Goal: Information Seeking & Learning: Learn about a topic

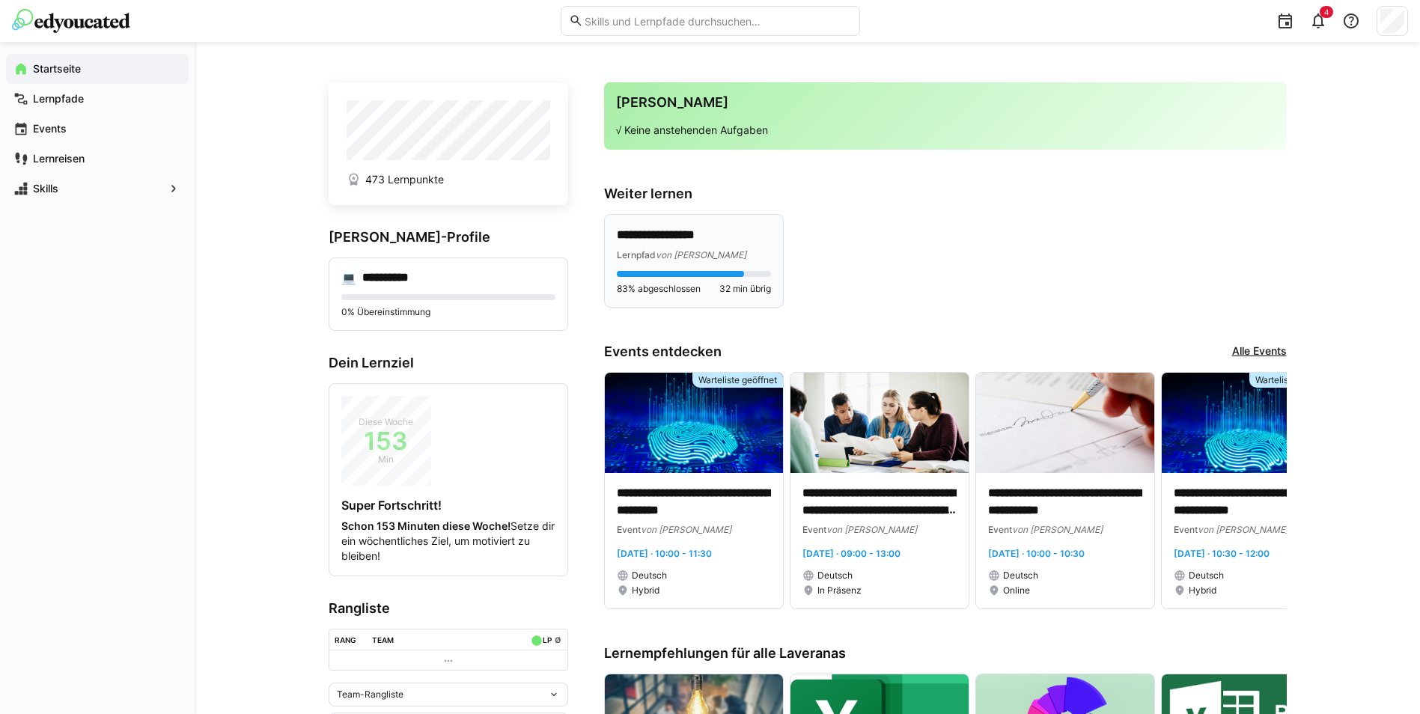
click at [736, 263] on div "**********" at bounding box center [694, 261] width 154 height 68
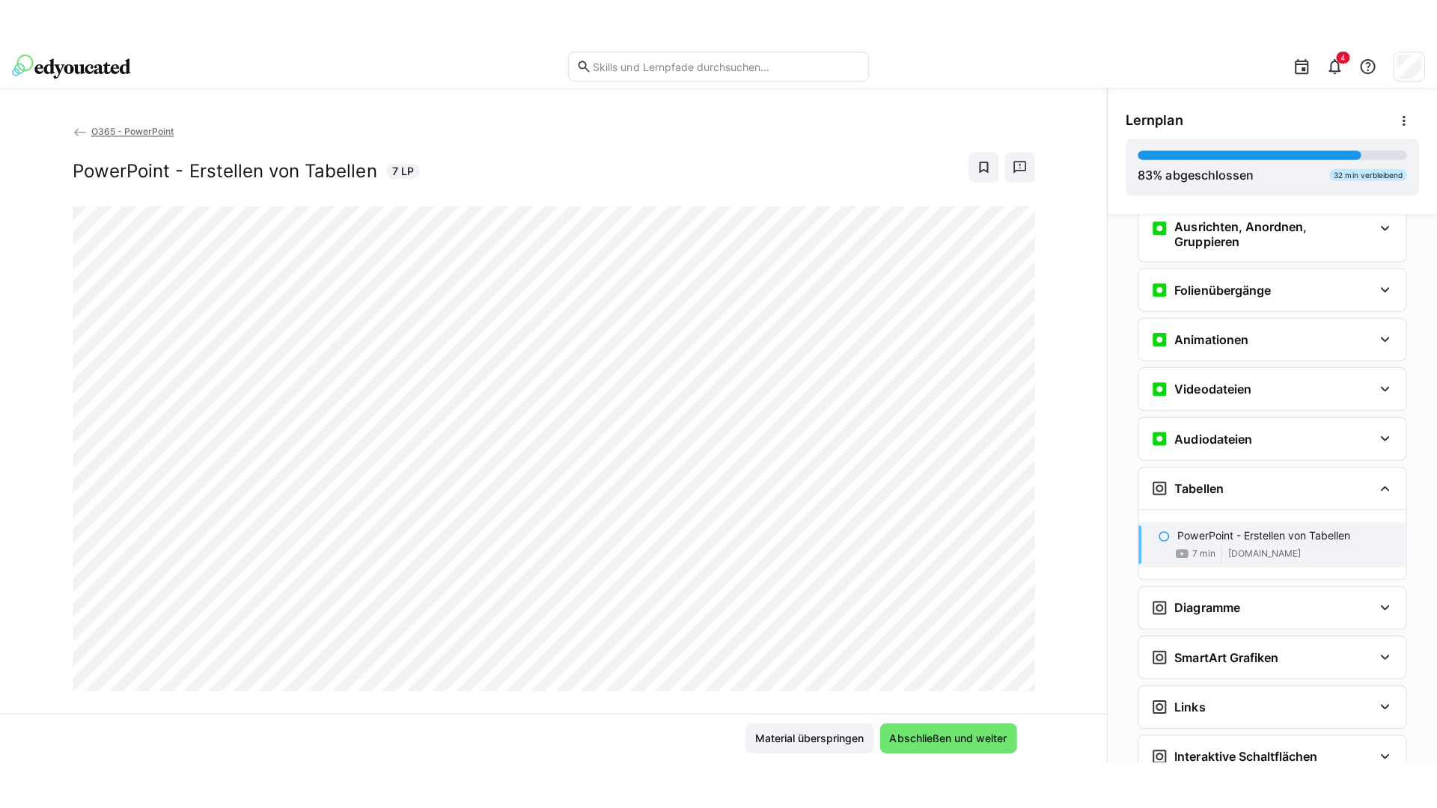
scroll to position [25, 0]
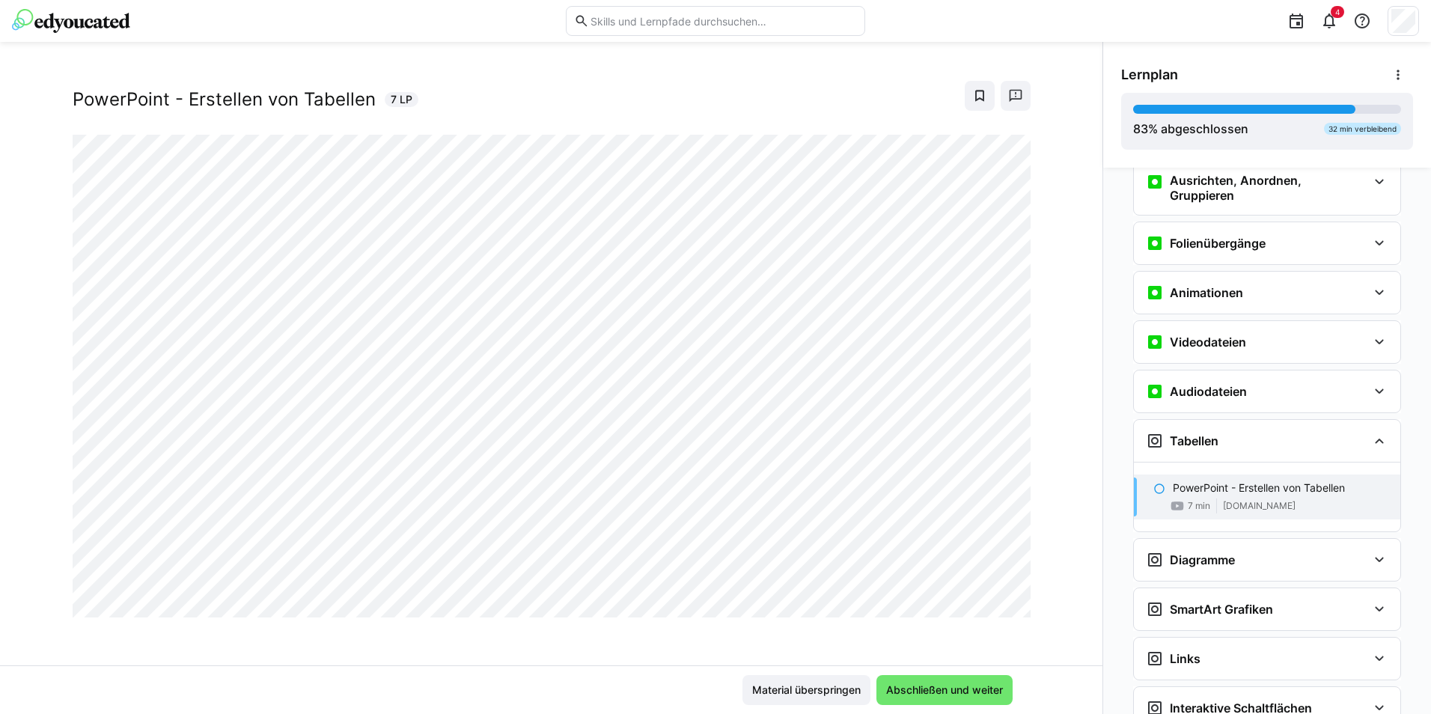
click at [995, 604] on div at bounding box center [1013, 600] width 36 height 31
click at [995, 602] on div at bounding box center [1013, 600] width 36 height 31
click at [995, 605] on div at bounding box center [1013, 600] width 36 height 31
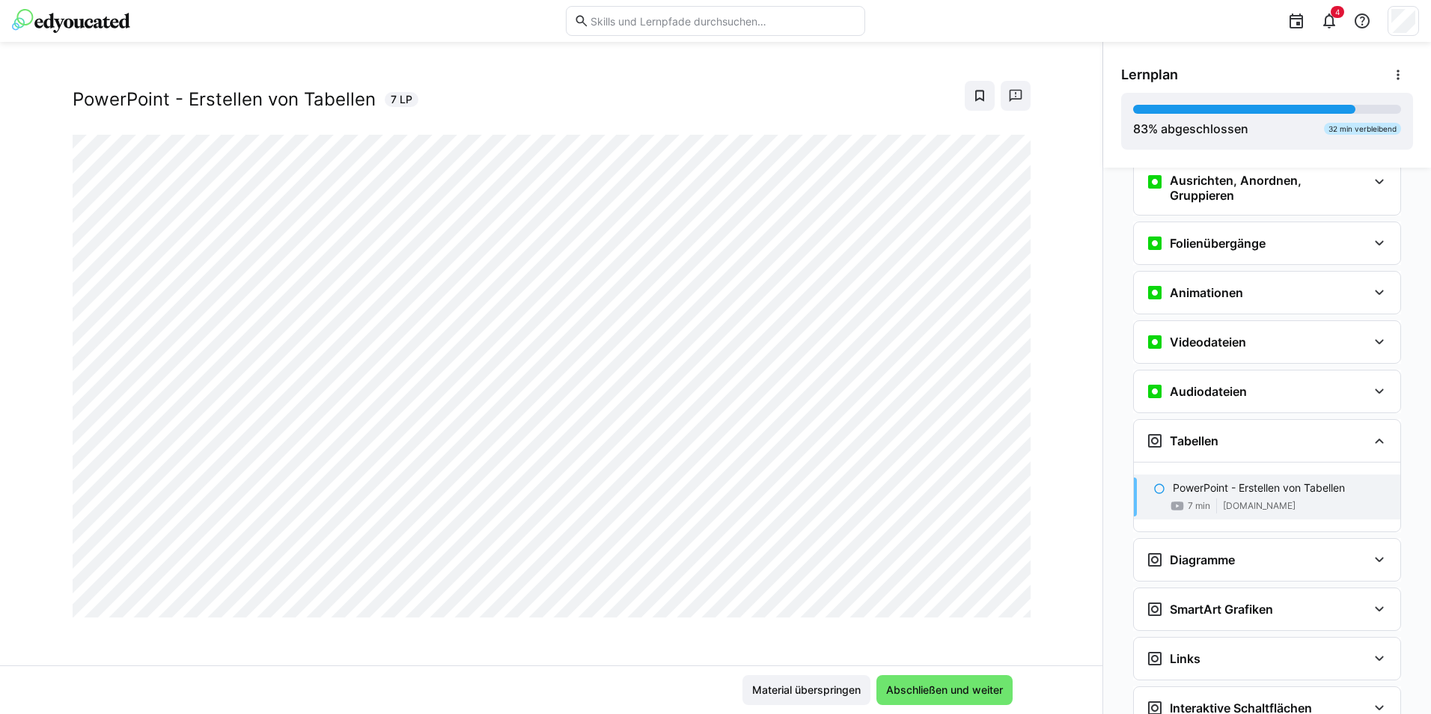
click at [995, 605] on div at bounding box center [1013, 600] width 36 height 31
click at [998, 603] on div at bounding box center [1013, 600] width 36 height 31
click at [995, 602] on div at bounding box center [1013, 600] width 36 height 31
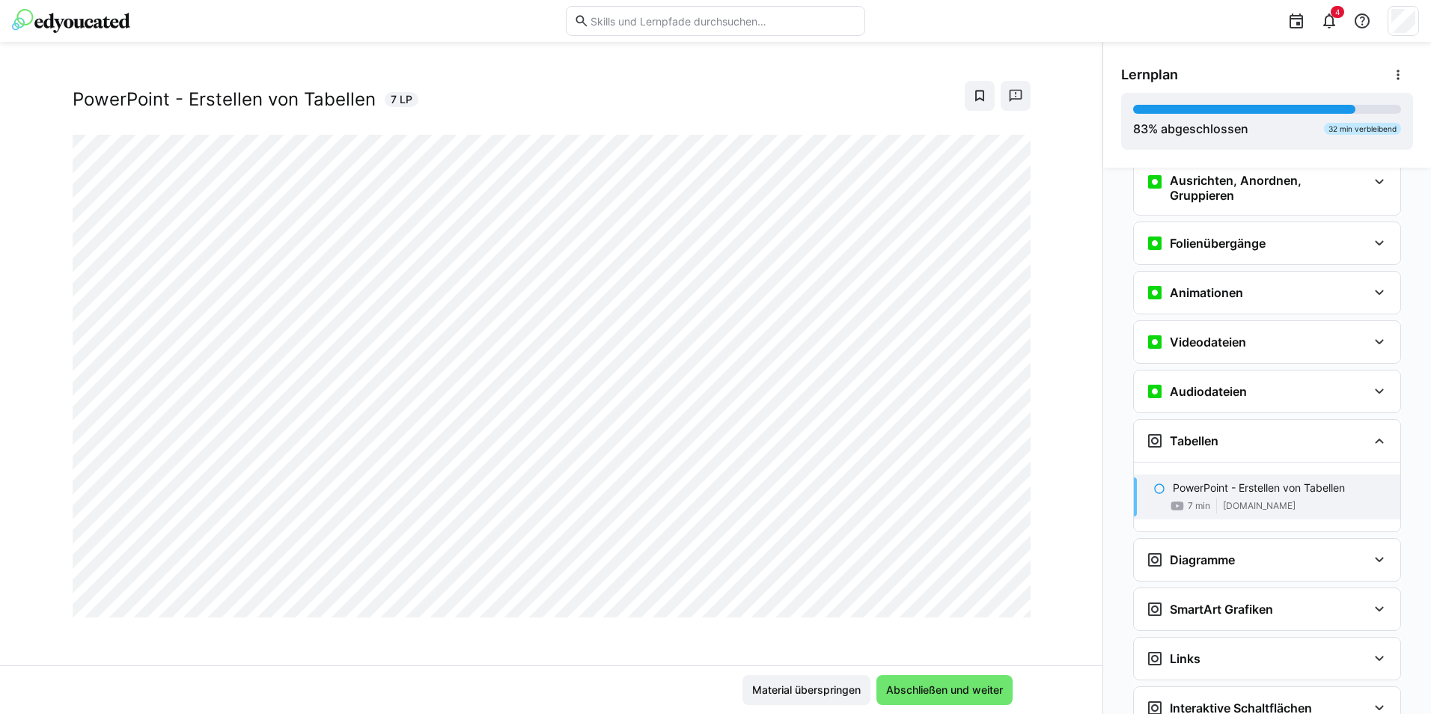
click at [995, 602] on div at bounding box center [1013, 600] width 36 height 31
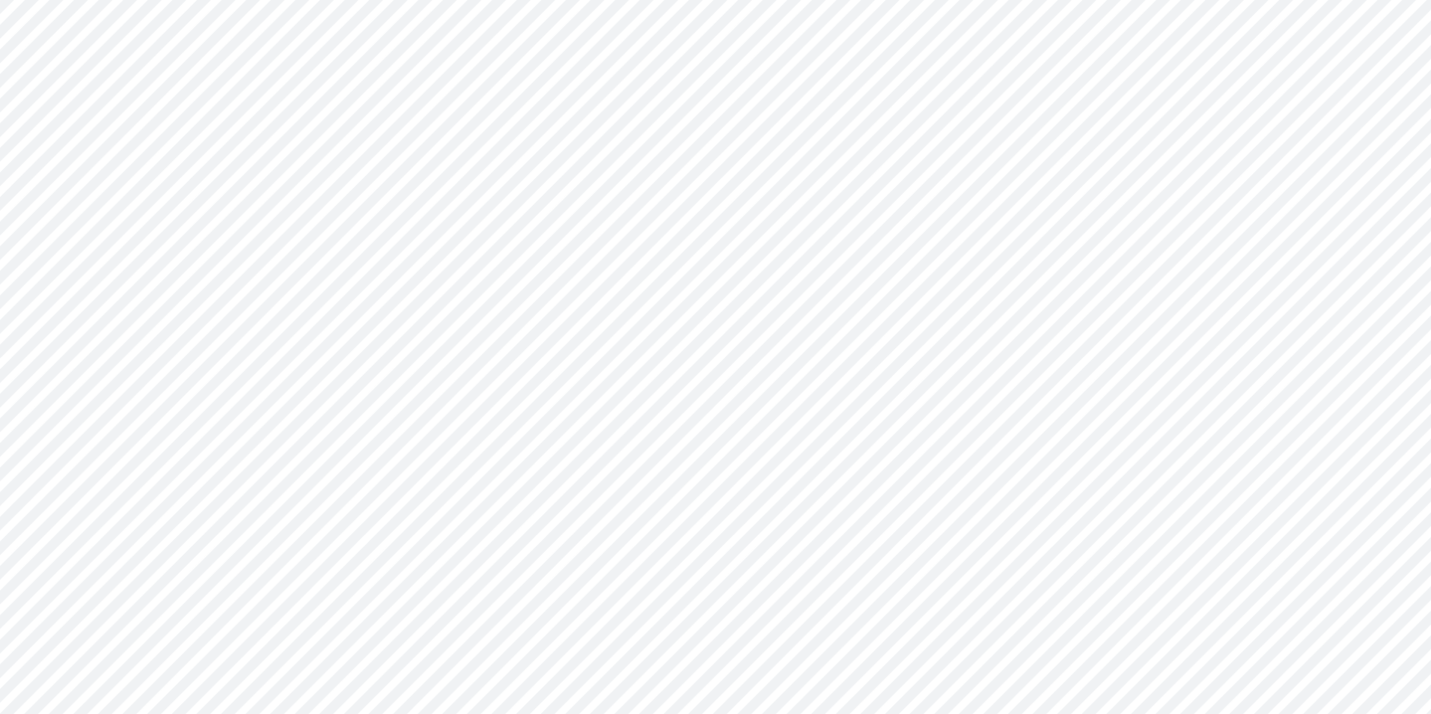
scroll to position [1084, 0]
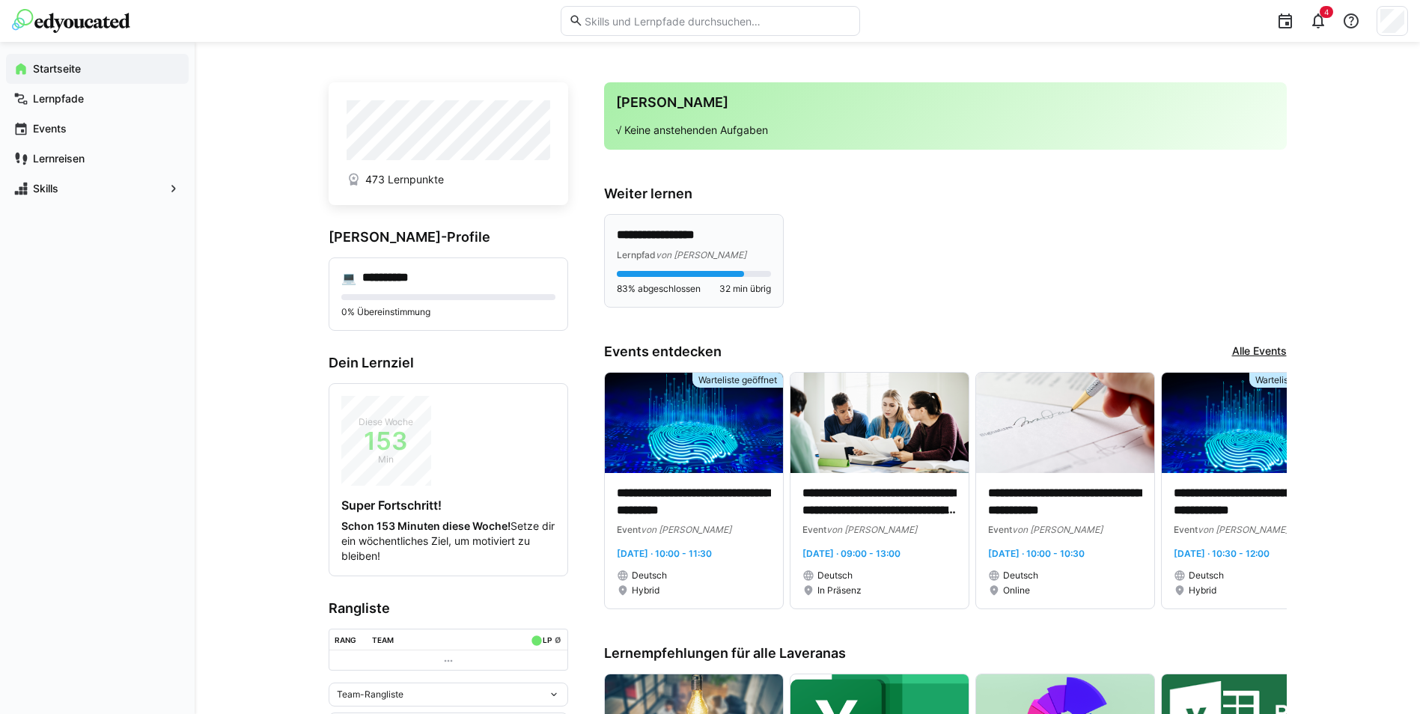
click at [707, 264] on div "**********" at bounding box center [694, 261] width 154 height 68
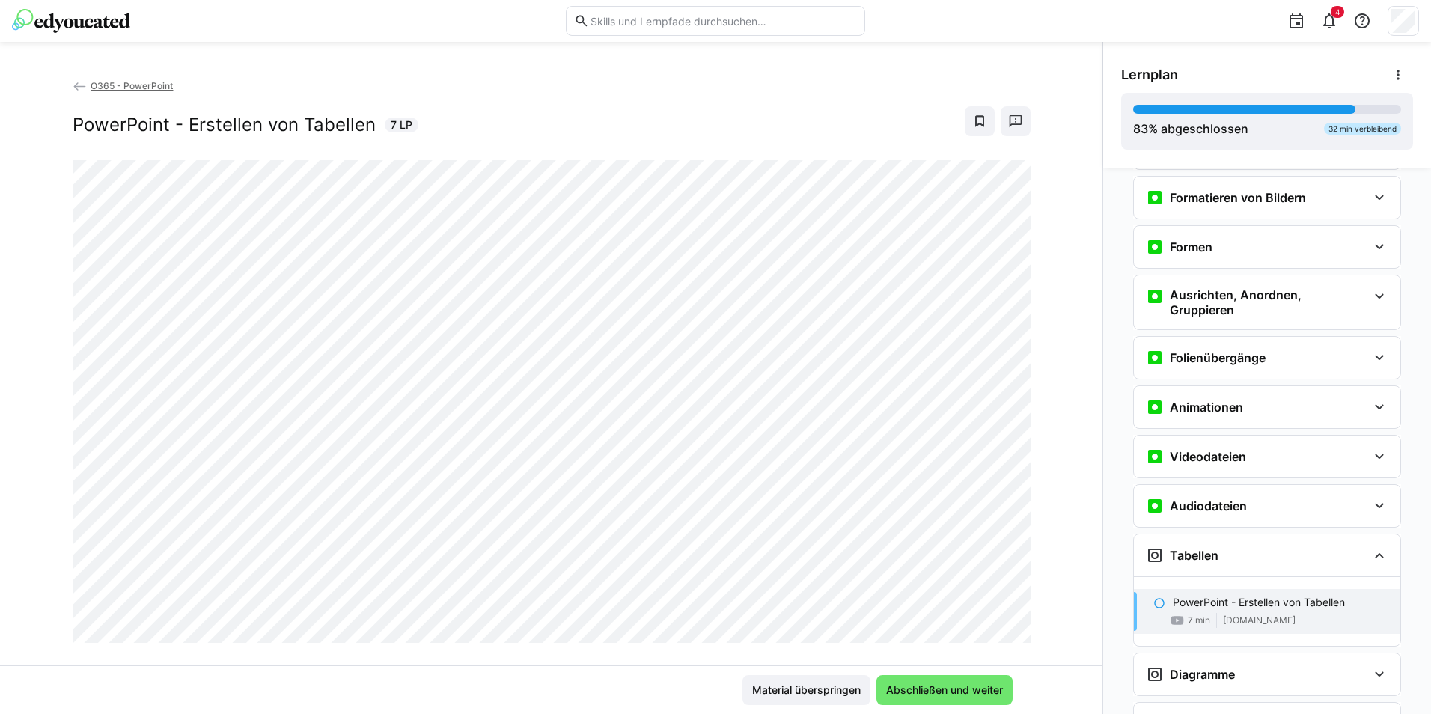
scroll to position [1117, 0]
